Goal: Share content: Share content

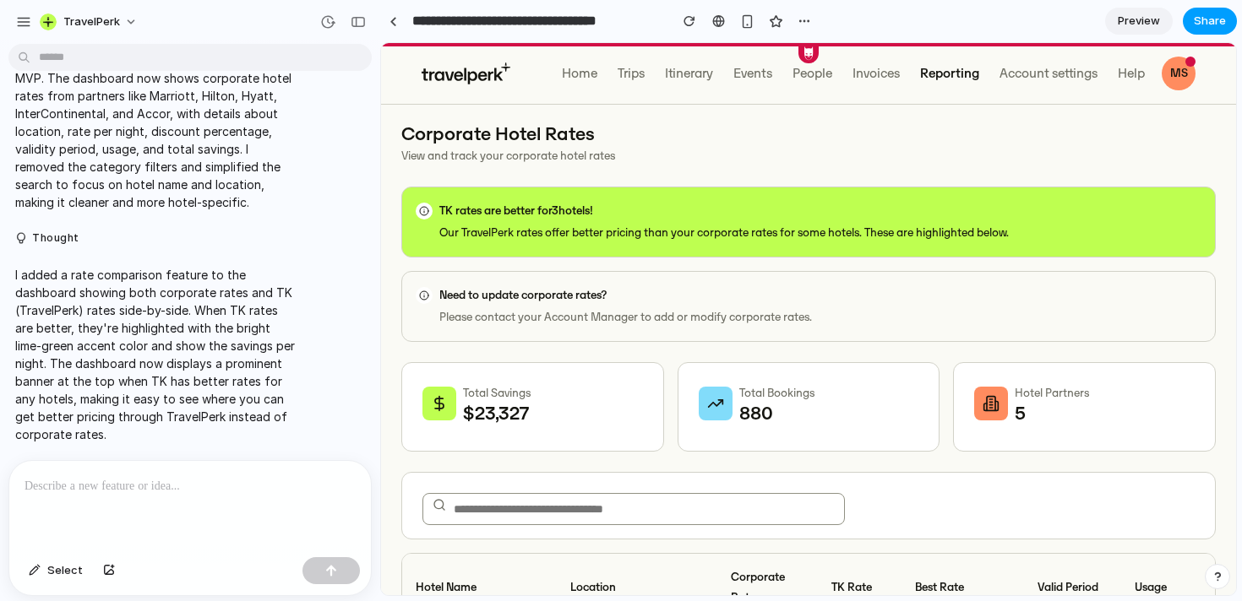
click at [1209, 25] on span "Share" at bounding box center [1210, 21] width 32 height 17
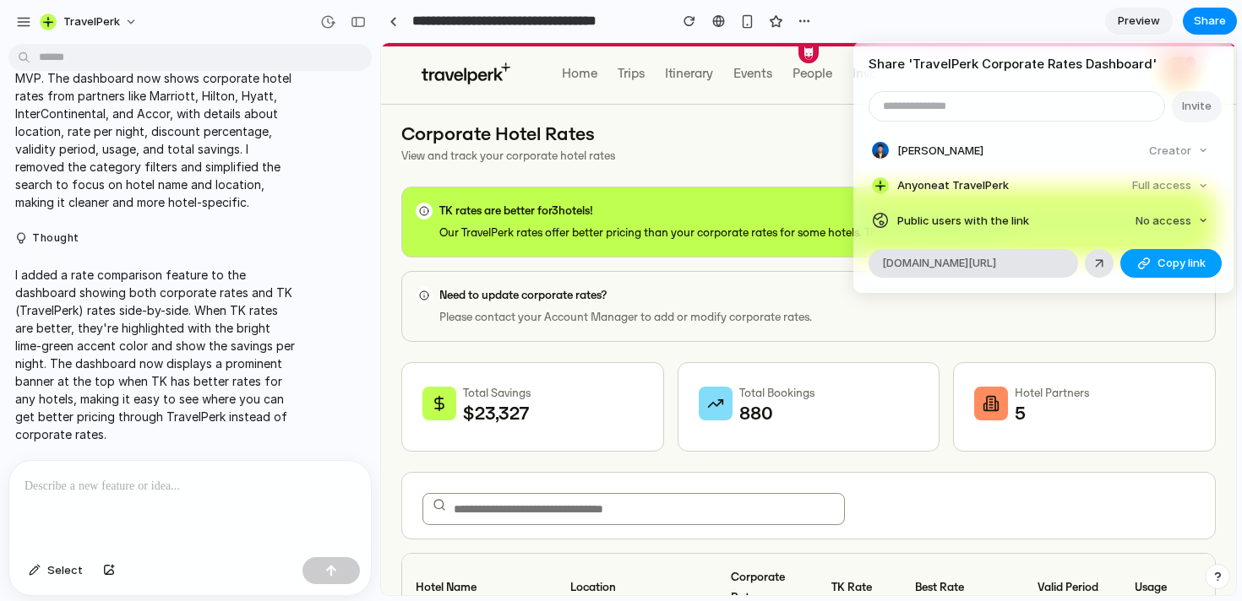
click at [1179, 261] on span "Copy link" at bounding box center [1181, 263] width 48 height 17
click at [805, 341] on div "Share ' TravelPerk Corporate Rates Dashboard ' Invite [PERSON_NAME] Creator Any…" at bounding box center [621, 300] width 1242 height 601
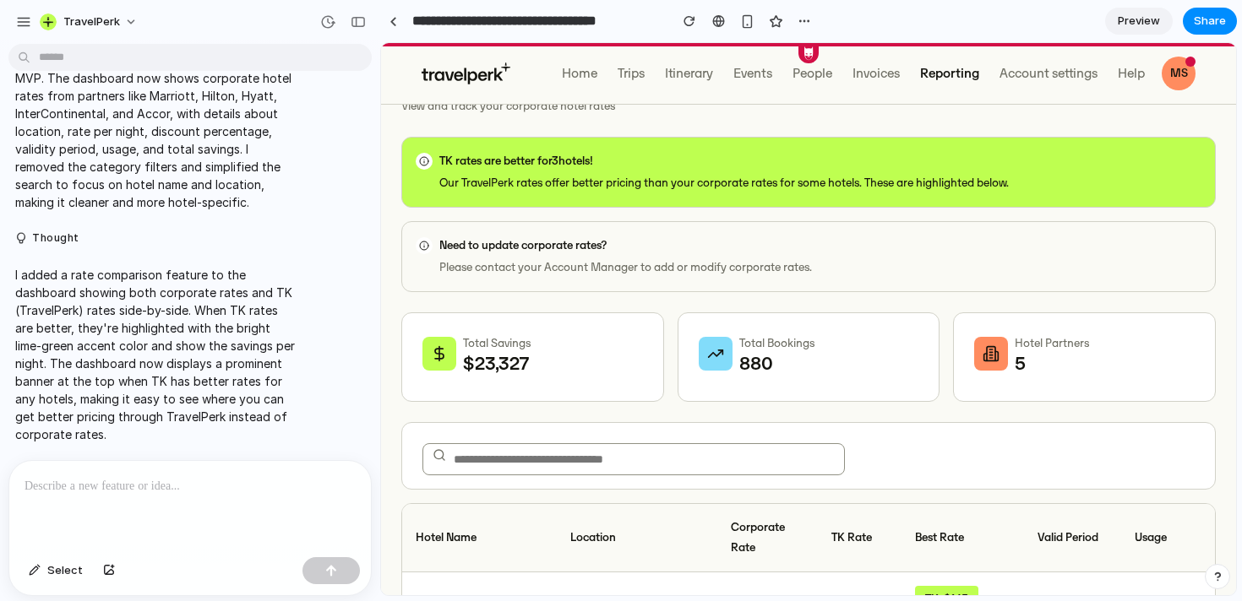
scroll to position [55, 0]
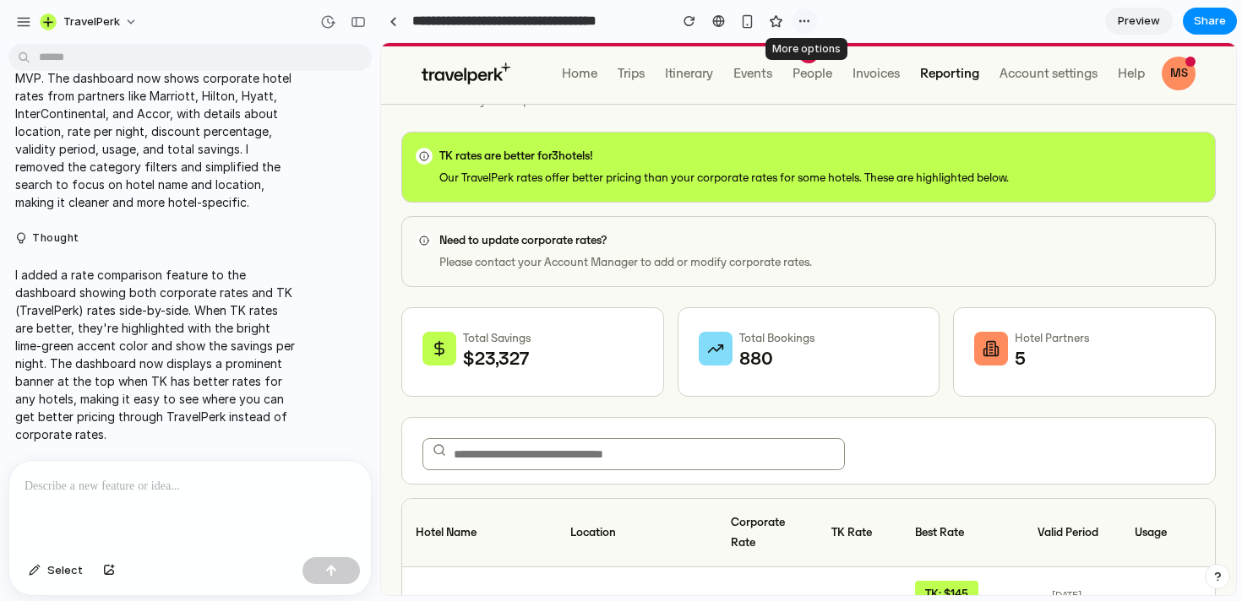
click at [796, 19] on button "button" at bounding box center [804, 20] width 25 height 25
click at [796, 19] on div "Duplicate Delete" at bounding box center [621, 300] width 1242 height 601
click at [1130, 16] on span "Preview" at bounding box center [1139, 21] width 42 height 17
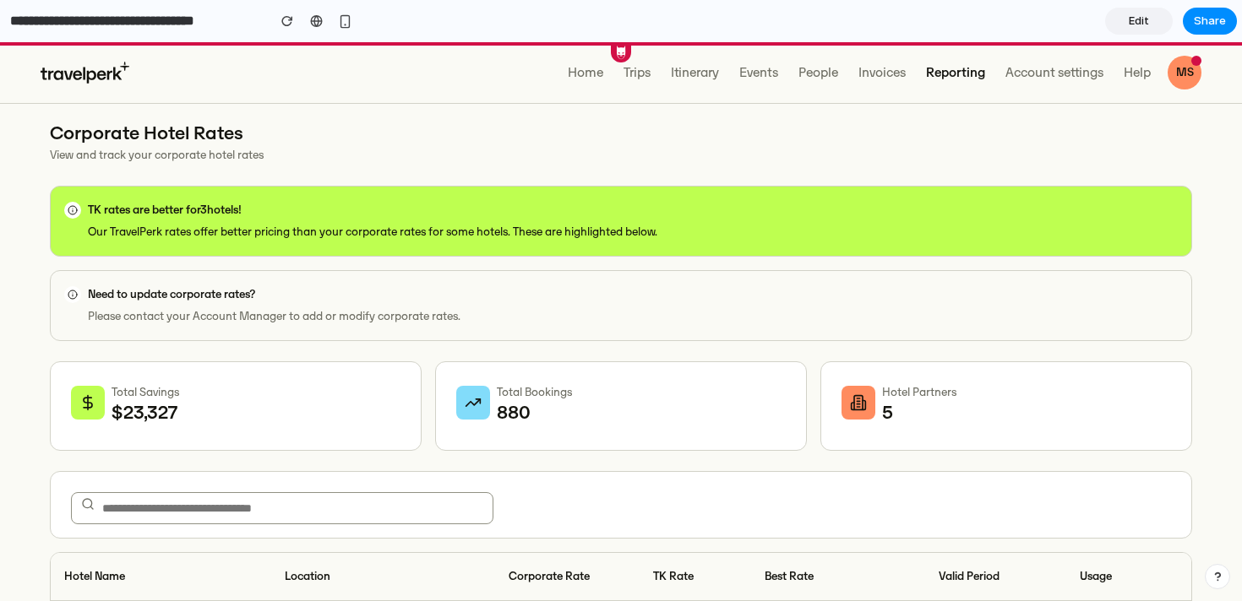
click at [1113, 17] on link "Edit" at bounding box center [1139, 21] width 68 height 27
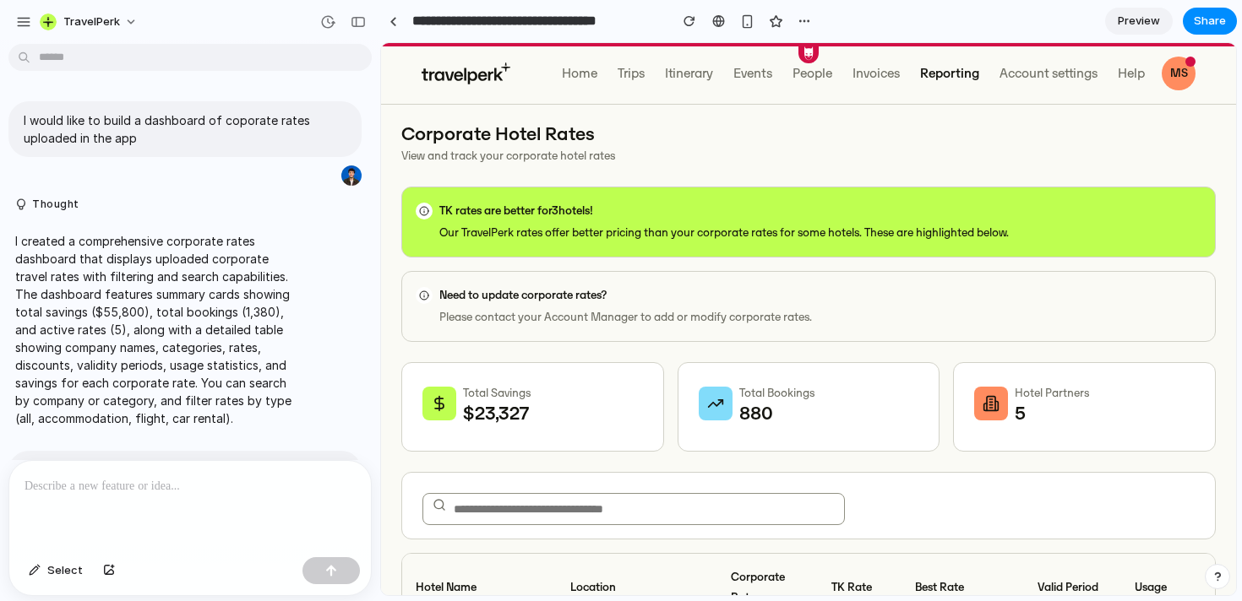
scroll to position [996, 0]
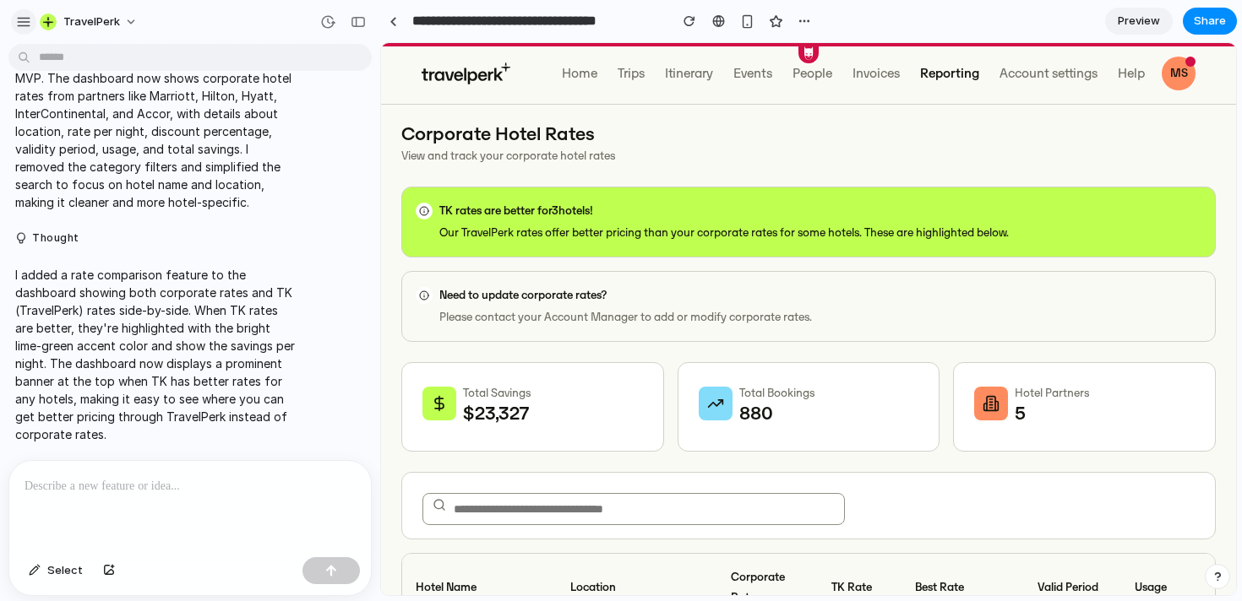
click at [20, 9] on button "button" at bounding box center [23, 21] width 25 height 25
